Goal: Communication & Community: Answer question/provide support

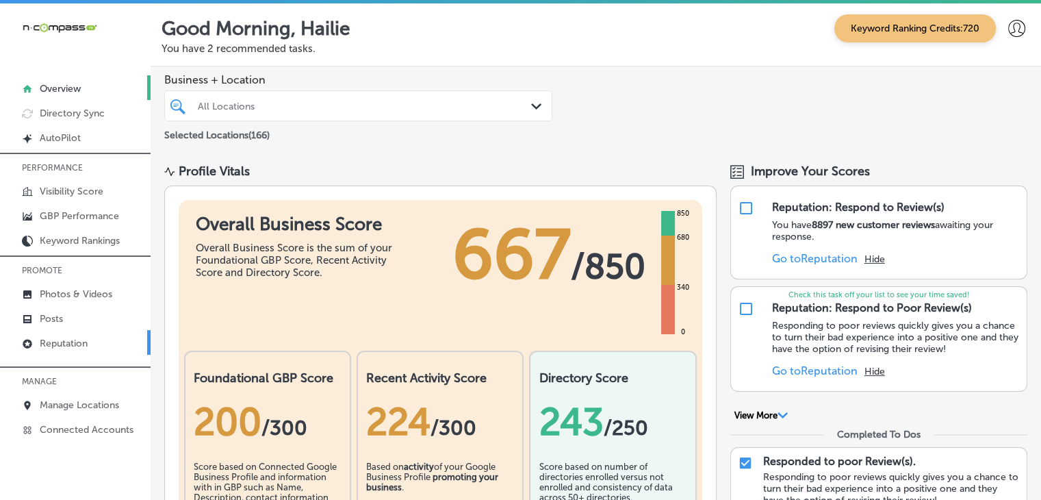
click at [90, 349] on link "Reputation" at bounding box center [75, 342] width 151 height 25
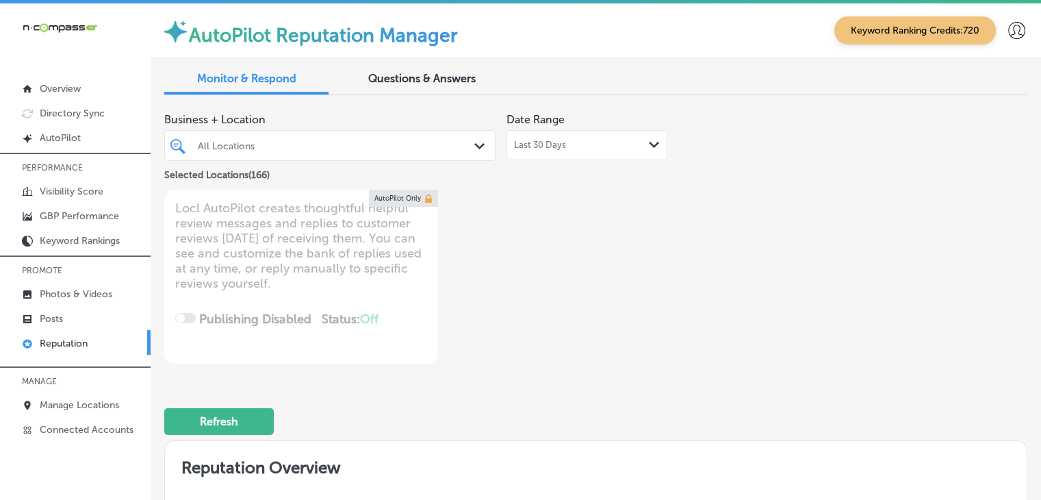
click at [637, 136] on div "Last 30 Days Path Created with Sketch." at bounding box center [587, 145] width 161 height 30
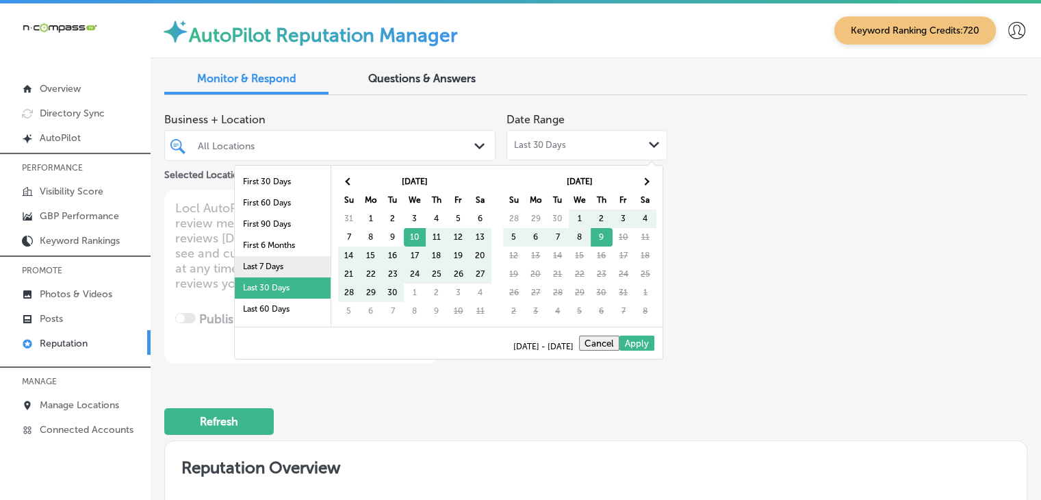
click at [267, 261] on li "Last 7 Days" at bounding box center [283, 266] width 96 height 21
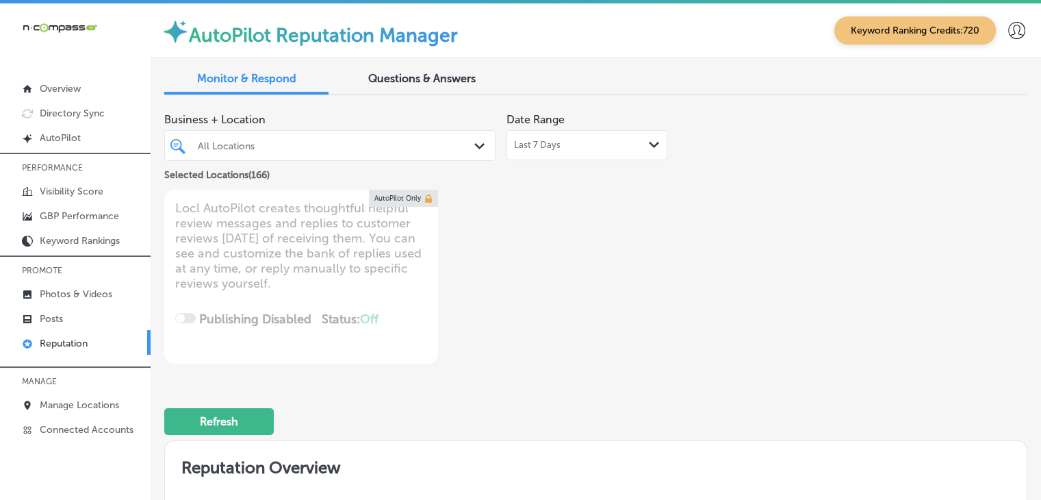
click at [326, 140] on div "All Locations" at bounding box center [337, 146] width 278 height 12
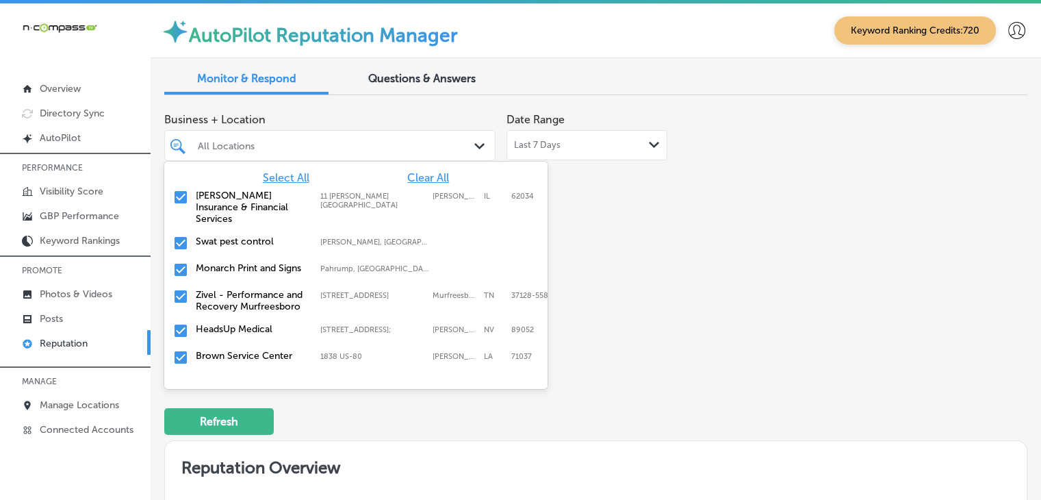
click at [407, 172] on span "Clear All" at bounding box center [428, 177] width 42 height 13
type textarea "x"
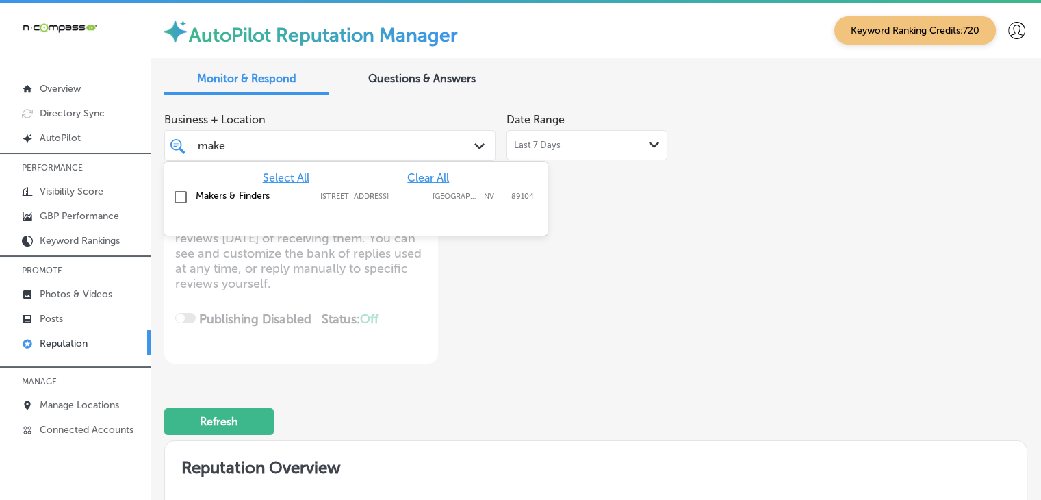
type input "maker"
drag, startPoint x: 385, startPoint y: 218, endPoint x: 389, endPoint y: 212, distance: 7.0
click at [386, 218] on div at bounding box center [355, 225] width 383 height 22
click at [394, 205] on div "Makers & Finders [STREET_ADDRESS][GEOGRAPHIC_DATA][STREET_ADDRESS]" at bounding box center [356, 197] width 372 height 21
type textarea "x"
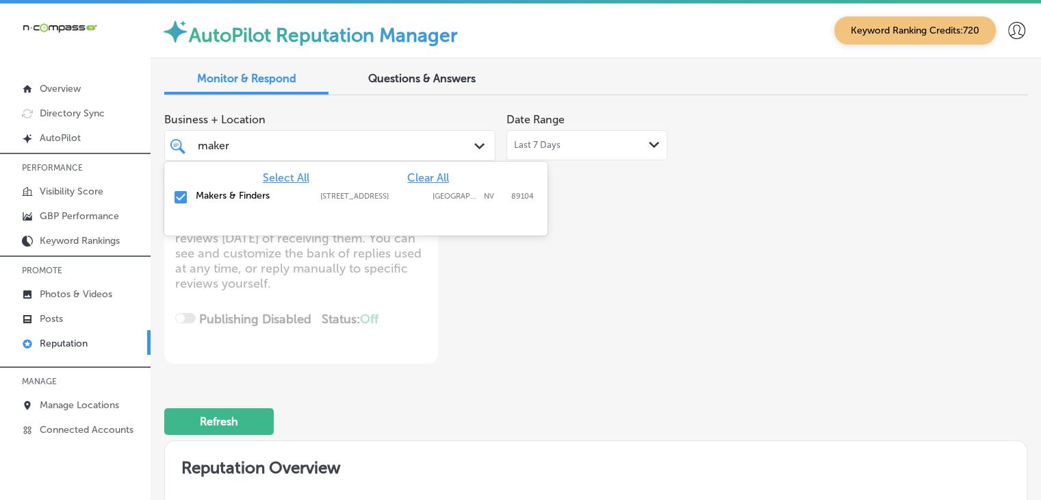
type input "maker"
click at [619, 229] on div "Business + Location option [STREET_ADDRESS]. option [STREET_ADDRESS]. 2 results…" at bounding box center [423, 234] width 518 height 257
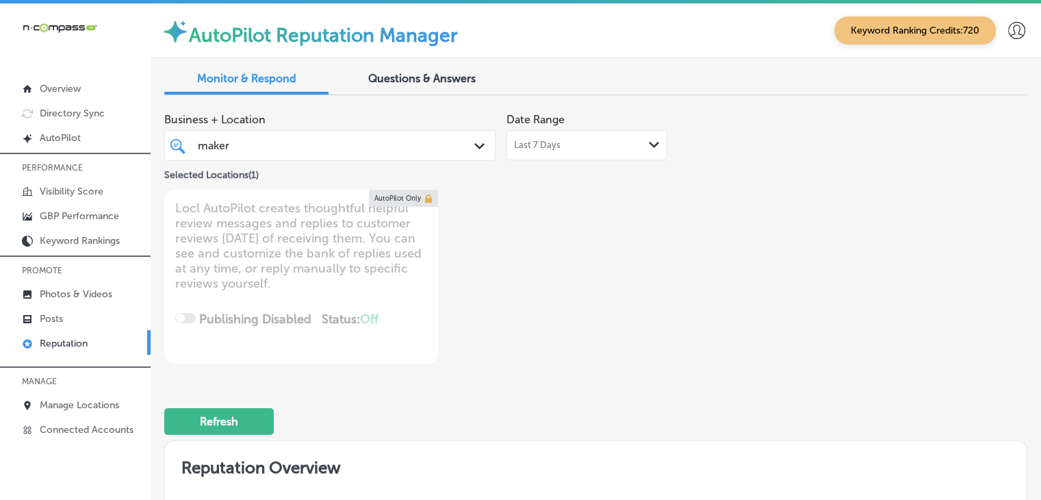
type textarea "x"
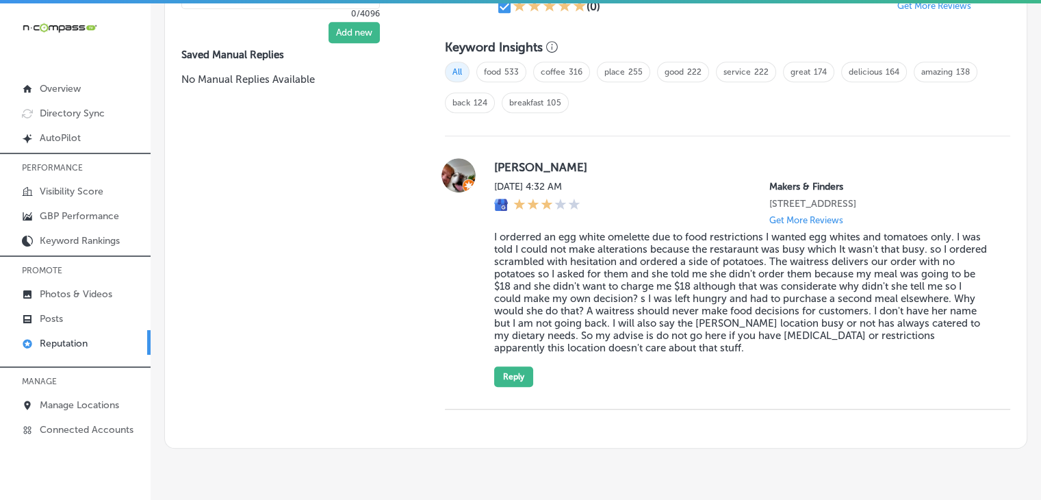
scroll to position [958, 0]
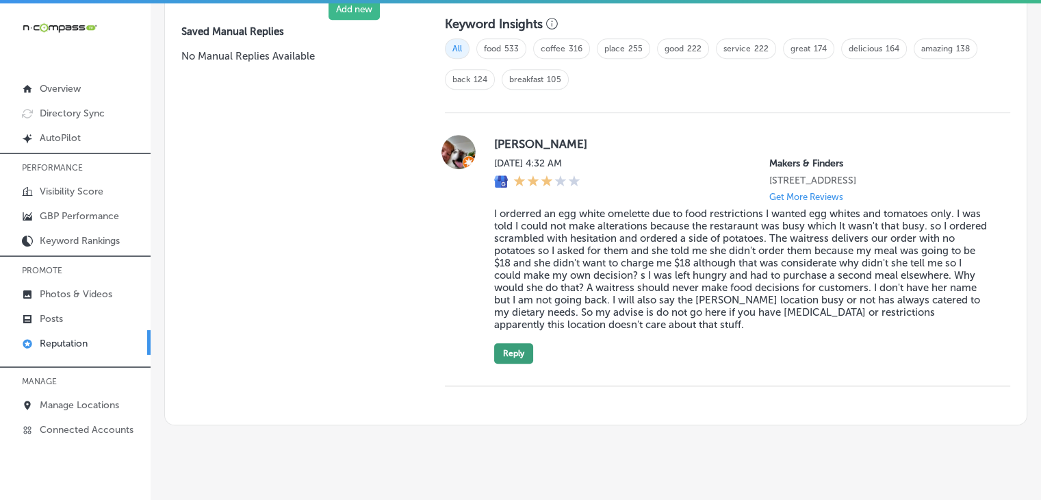
click at [514, 363] on button "Reply" at bounding box center [513, 353] width 39 height 21
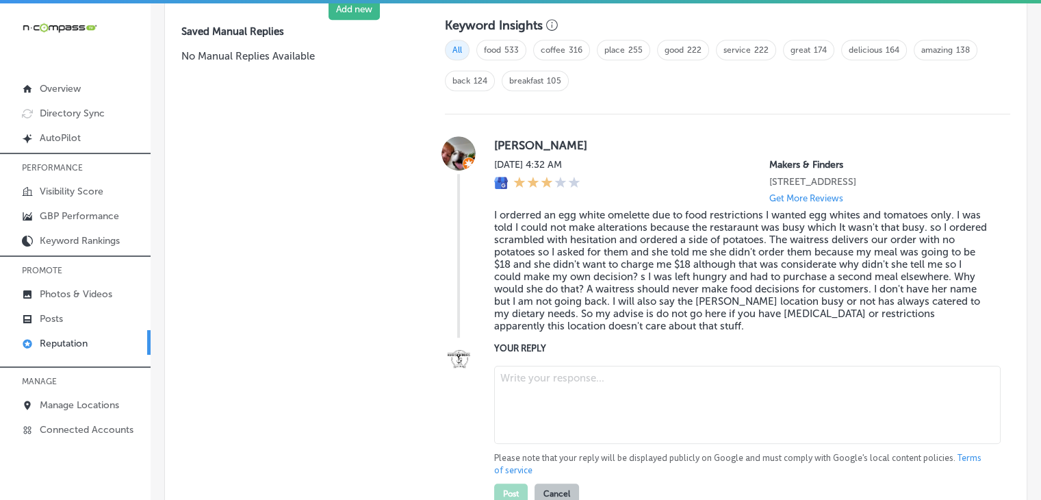
click at [534, 433] on textarea at bounding box center [747, 405] width 507 height 78
paste textarea "We sincerely apologize for the frustrating experience you had at Makers & Finde…"
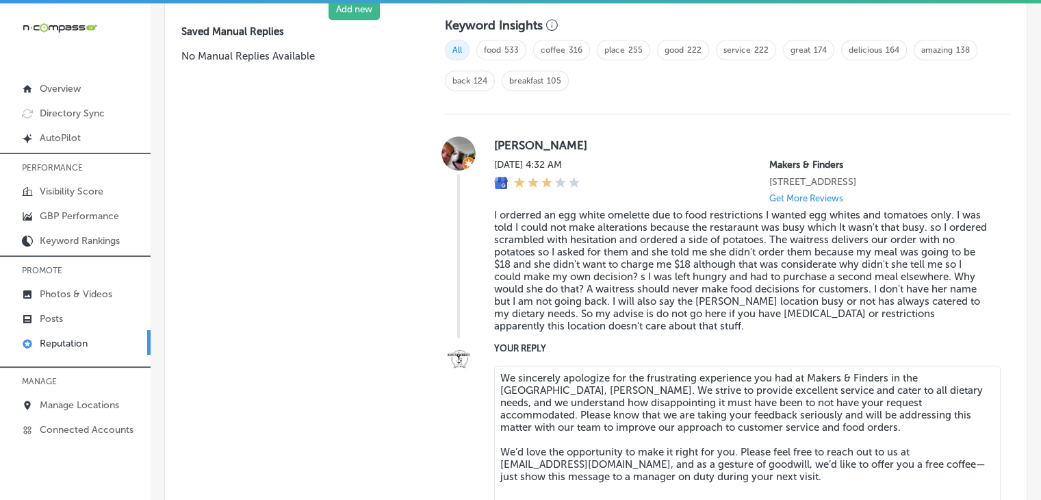
type textarea "We sincerely apologize for the frustrating experience you had at Makers & Finde…"
type textarea "x"
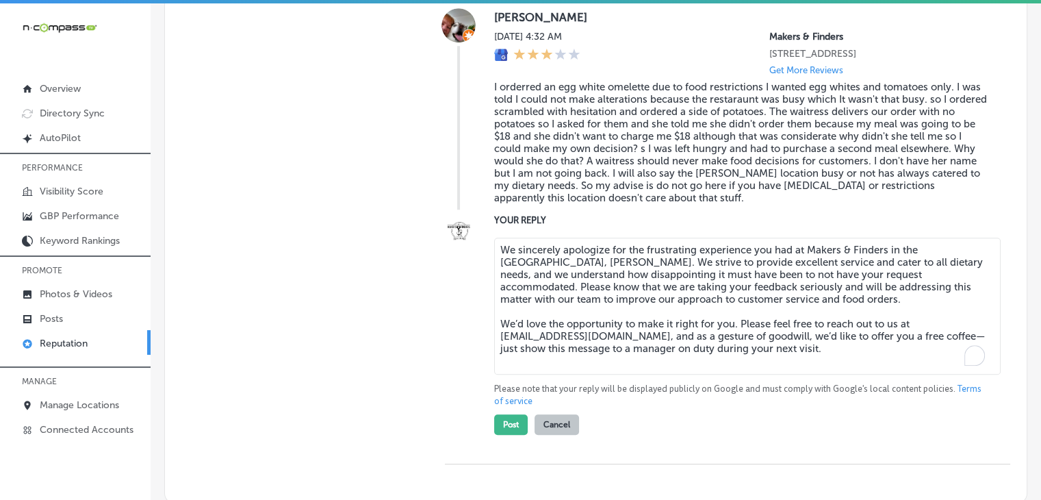
scroll to position [1094, 0]
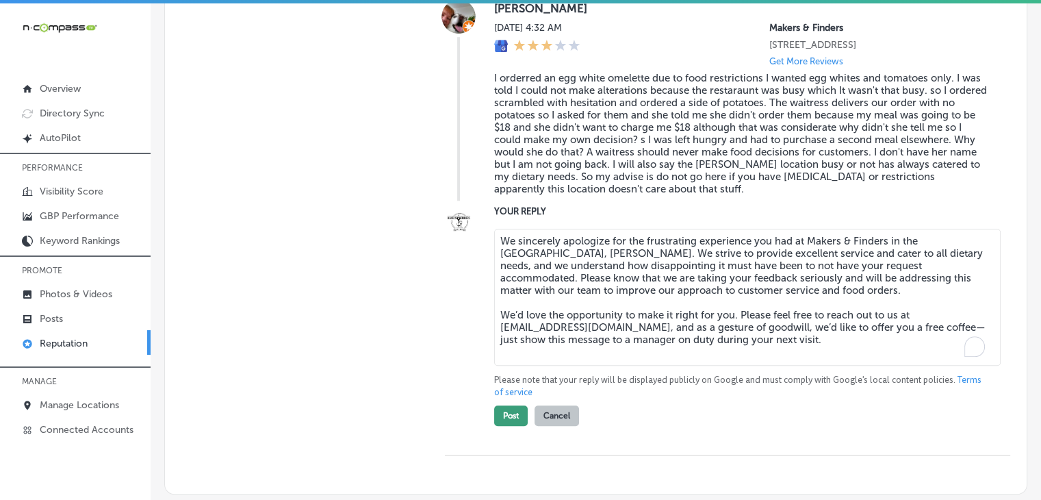
type textarea "We sincerely apologize for the frustrating experience you had at Makers & Finde…"
click at [501, 424] on button "Post" at bounding box center [511, 415] width 34 height 21
type textarea "x"
